Goal: Task Accomplishment & Management: Manage account settings

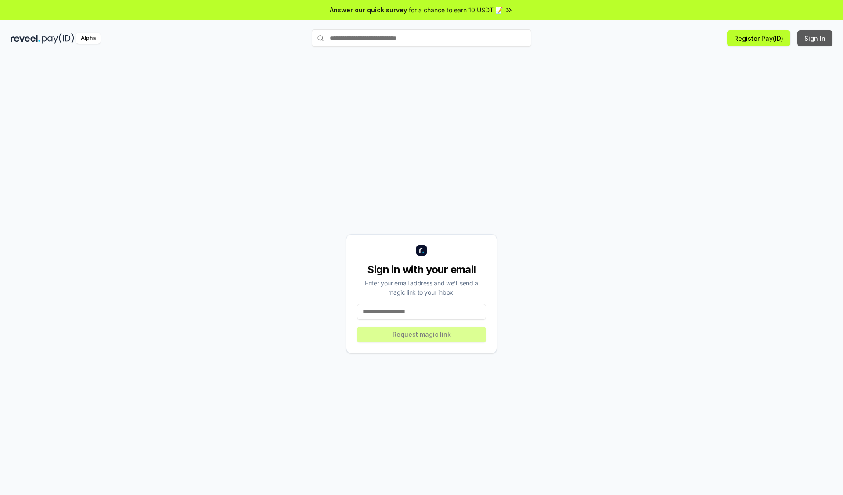
click at [815, 38] on button "Sign In" at bounding box center [814, 38] width 35 height 16
type input "**********"
click at [421, 334] on button "Request magic link" at bounding box center [421, 335] width 129 height 16
